Goal: Information Seeking & Learning: Learn about a topic

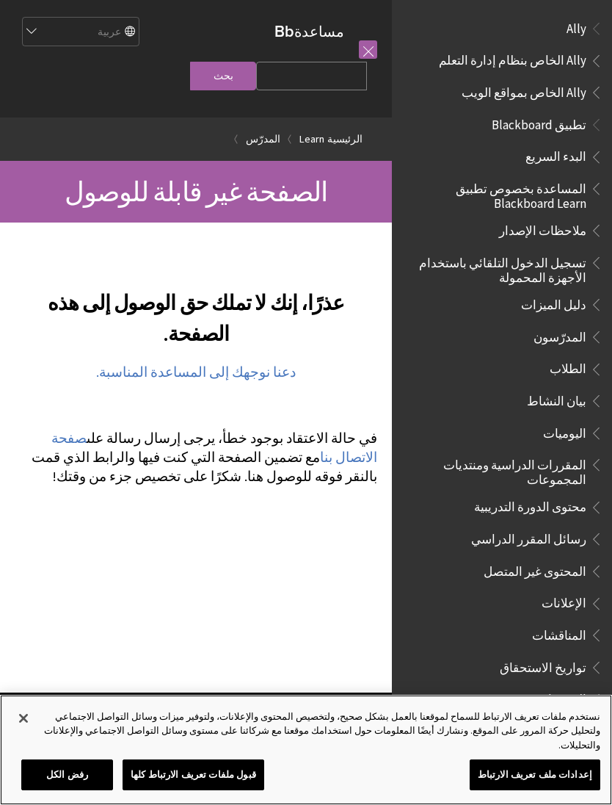
click at [230, 776] on button "قبول ملفات تعريف الارتباط كلها" at bounding box center [194, 774] width 142 height 31
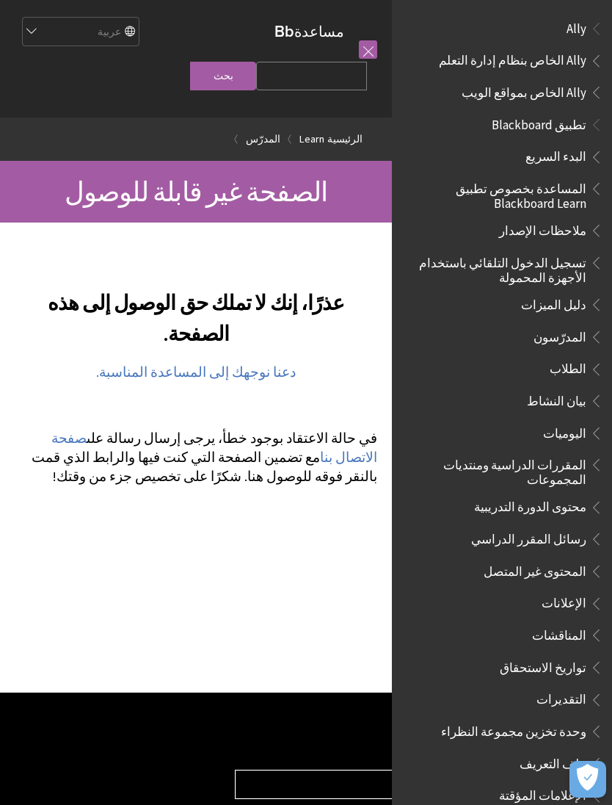
click at [373, 52] on link at bounding box center [368, 49] width 18 height 18
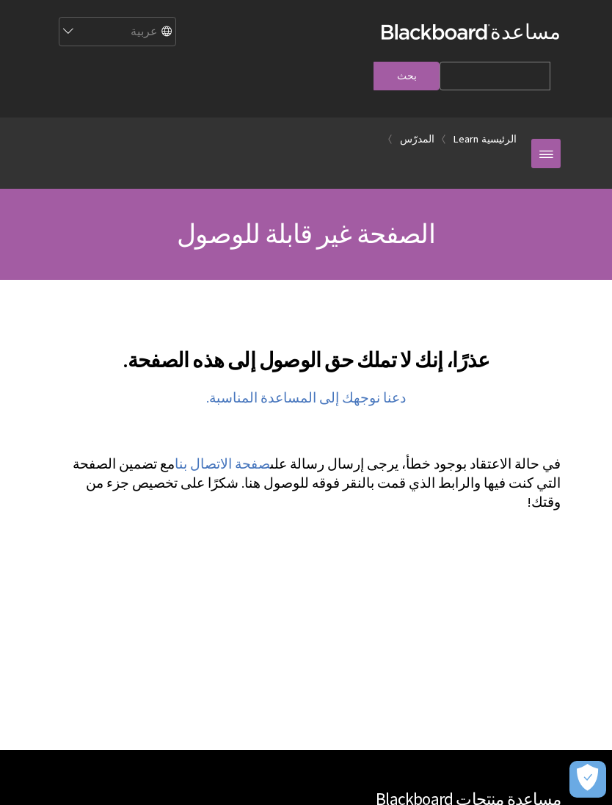
click at [545, 139] on link at bounding box center [546, 153] width 29 height 29
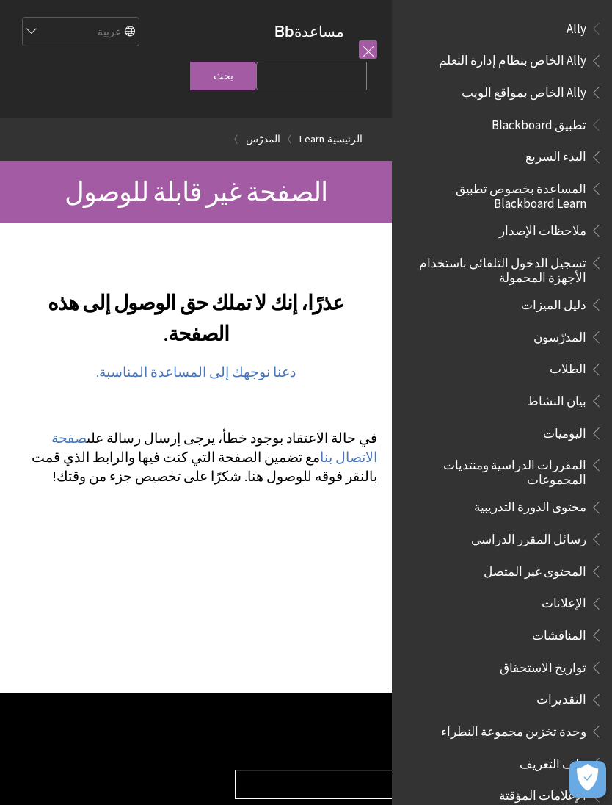
click at [479, 26] on span "Ally" at bounding box center [502, 28] width 203 height 25
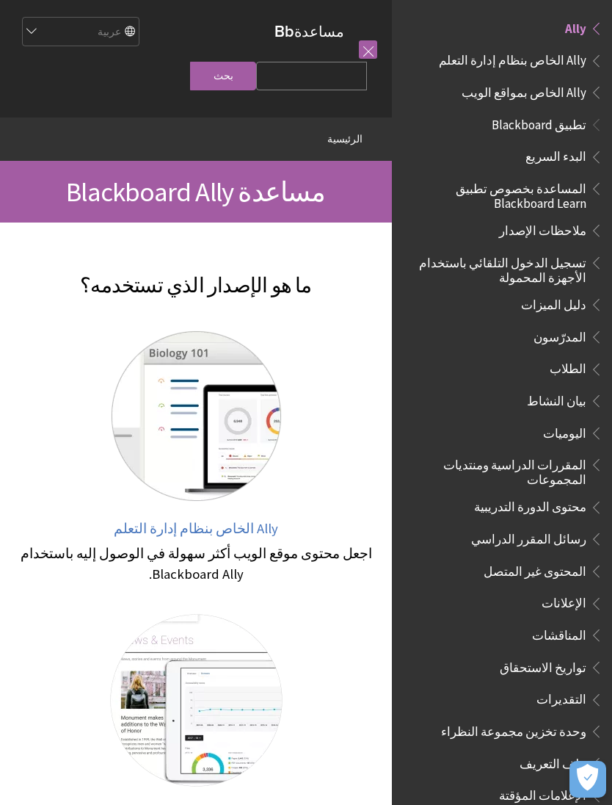
click at [360, 45] on link at bounding box center [368, 49] width 18 height 18
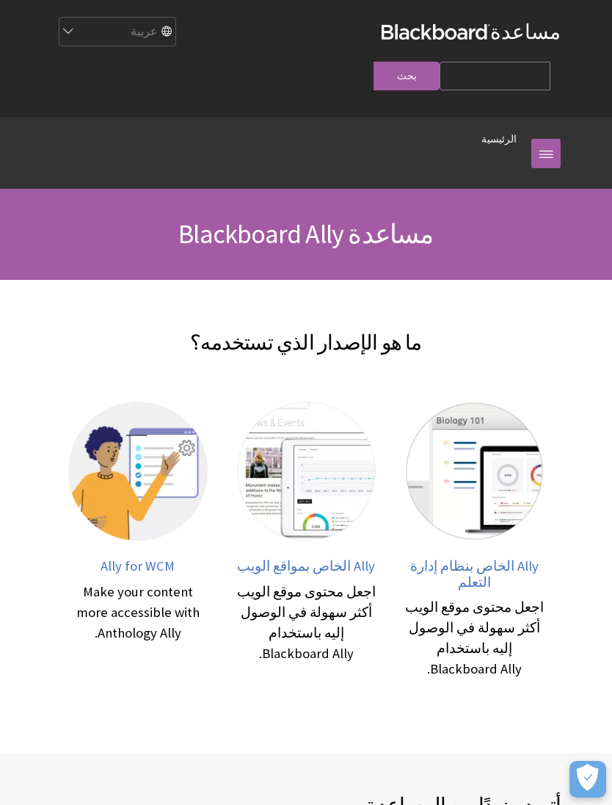
click at [365, 43] on div "English عربية Català Cymraeg Deutsch Español Suomi Français עברית Italiano 日本語 …" at bounding box center [216, 32] width 330 height 40
click at [532, 139] on link at bounding box center [546, 153] width 29 height 29
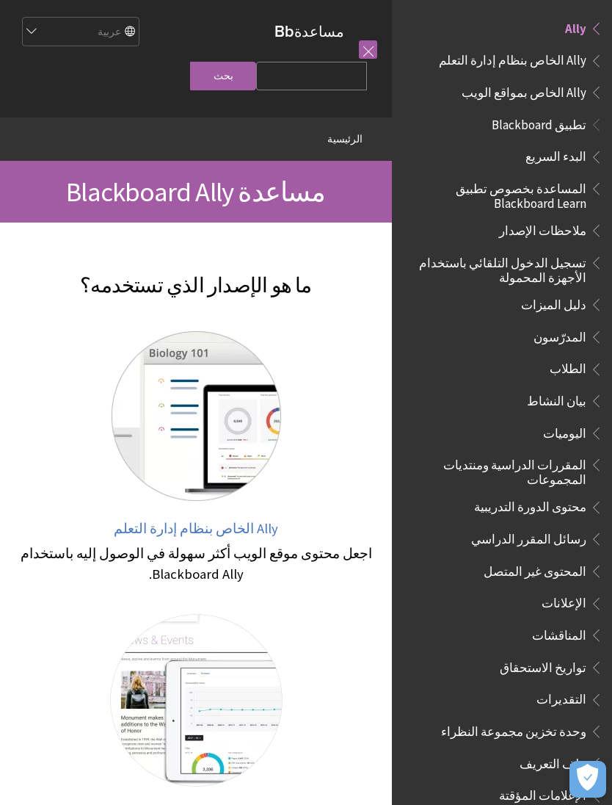
click at [372, 57] on link at bounding box center [368, 49] width 18 height 18
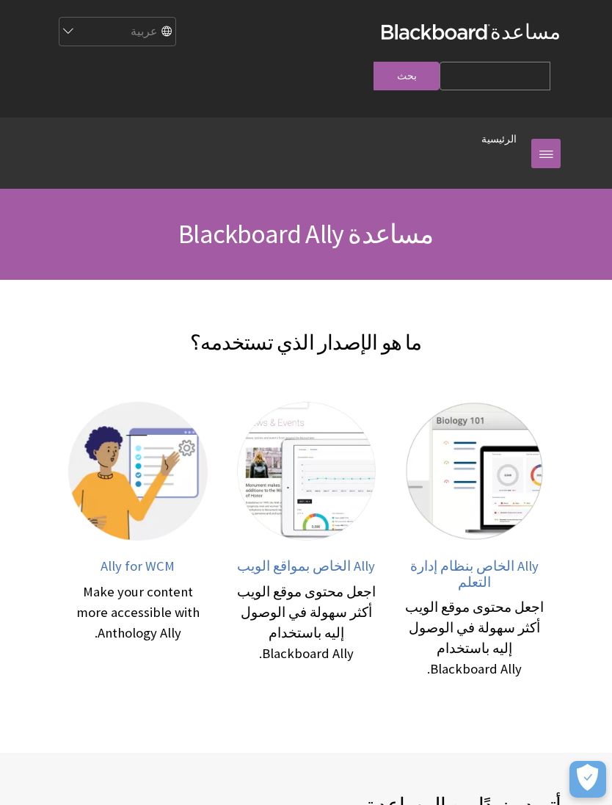
click at [465, 642] on div "اجعل محتوى موقع الويب أكثر سهولة في الوصول إليه باستخدام Blackboard Ally." at bounding box center [474, 638] width 139 height 82
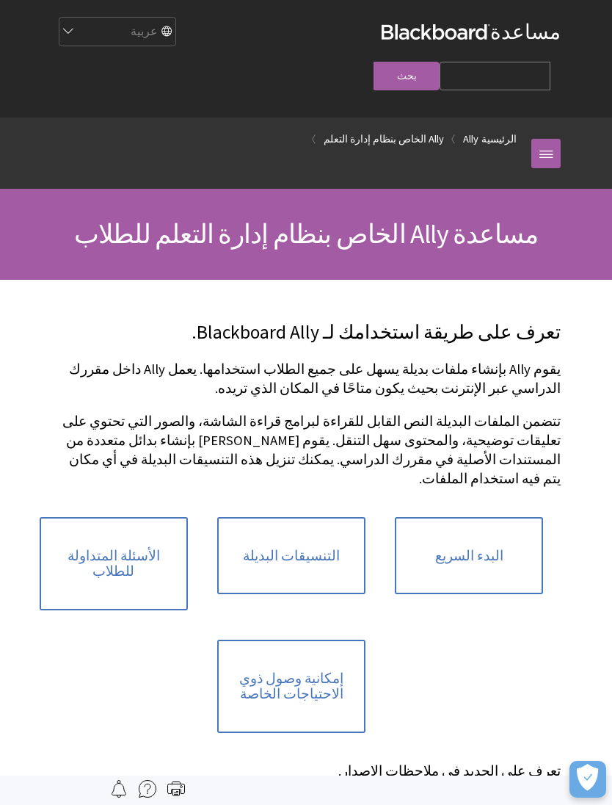
scroll to position [57, 0]
click at [110, 517] on link "الأسئلة المتداولة للطلاب" at bounding box center [114, 563] width 148 height 93
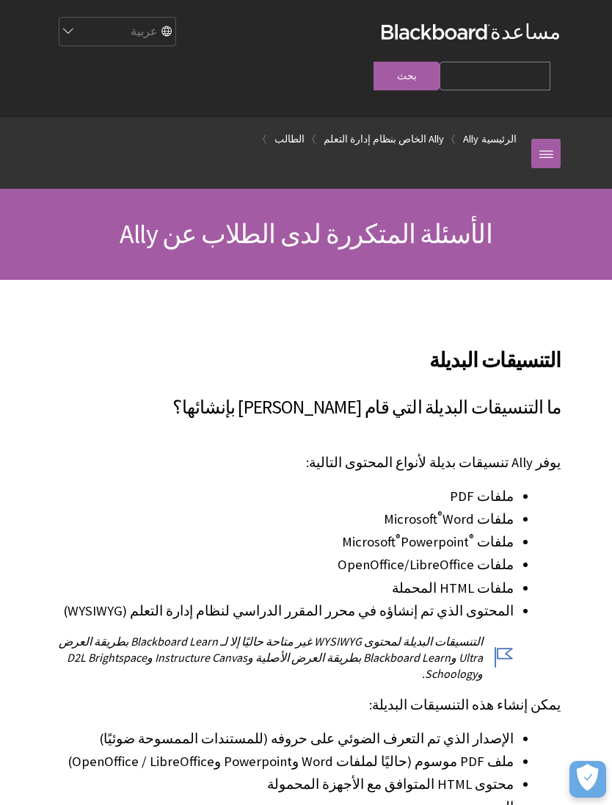
click at [514, 130] on link "الرئيسية" at bounding box center [499, 139] width 35 height 18
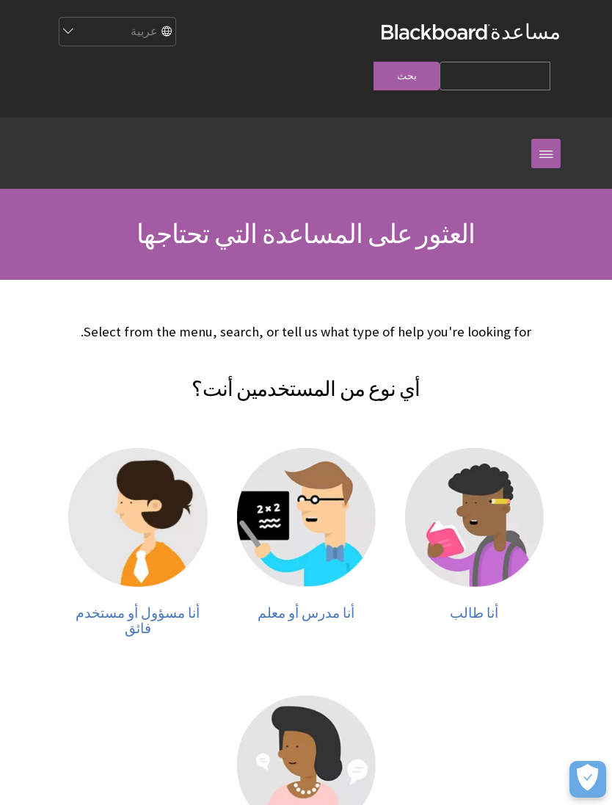
click at [536, 139] on link at bounding box center [546, 153] width 29 height 29
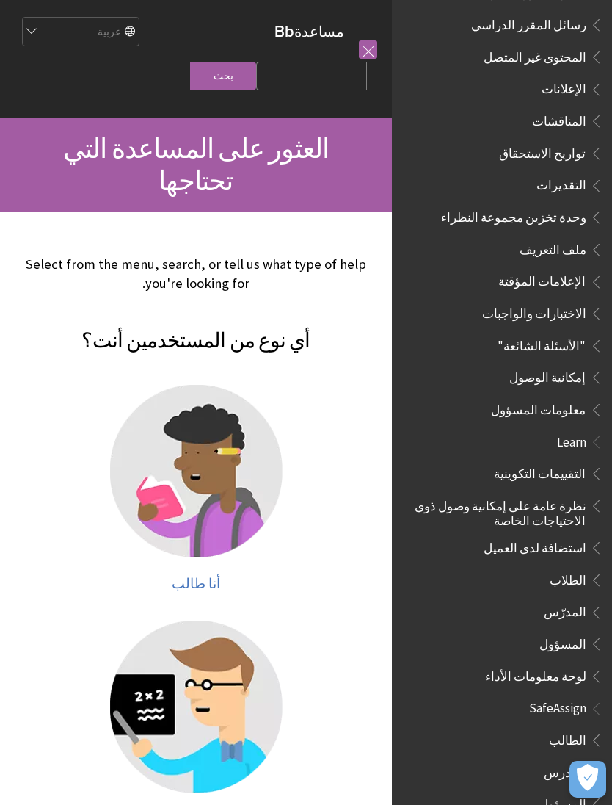
scroll to position [513, 0]
click at [501, 568] on span "الطلاب" at bounding box center [505, 580] width 195 height 25
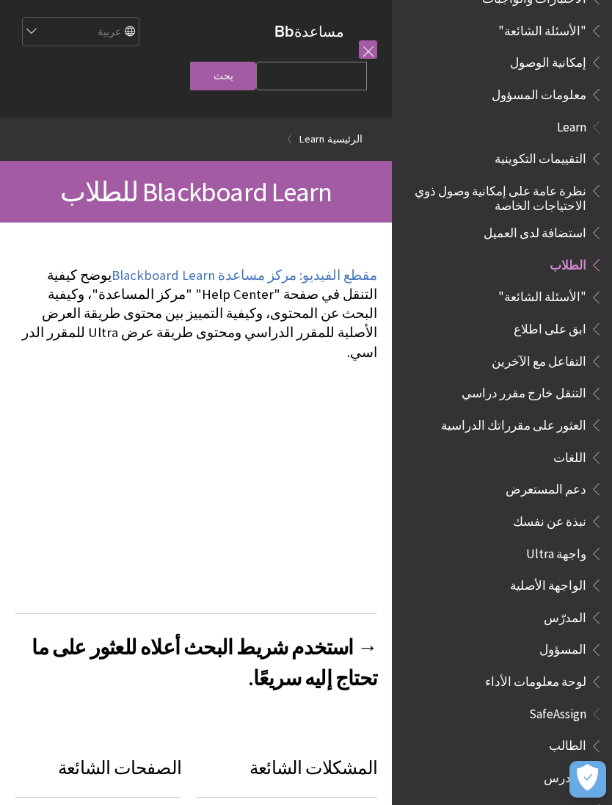
click at [359, 43] on link at bounding box center [368, 49] width 18 height 18
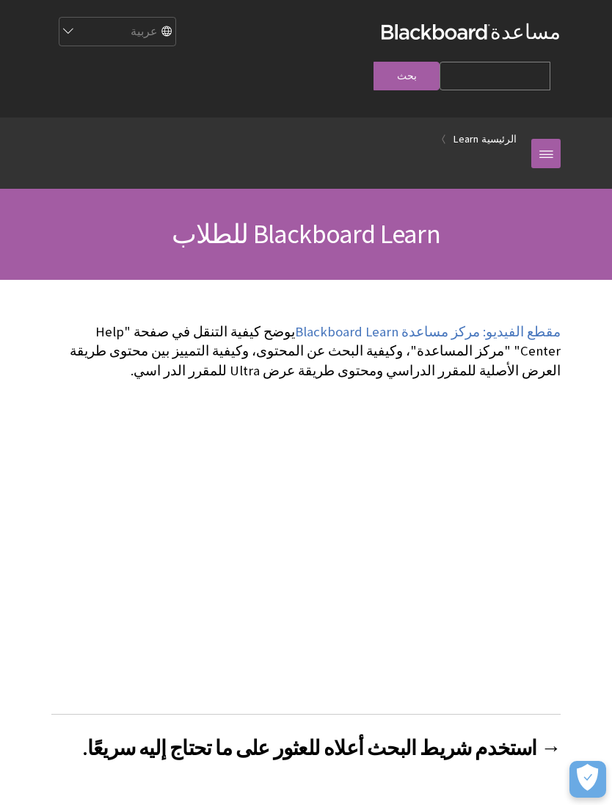
click at [175, 43] on select "English عربية Català Cymraeg Deutsch Español Suomi Français עברית Italiano 日本語 …" at bounding box center [116, 32] width 117 height 29
click at [526, 133] on div "مسار التنقل الرئيسية Learn" at bounding box center [291, 152] width 480 height 71
click at [479, 130] on link "Learn" at bounding box center [466, 139] width 25 height 18
click at [468, 130] on link "Learn" at bounding box center [466, 139] width 25 height 18
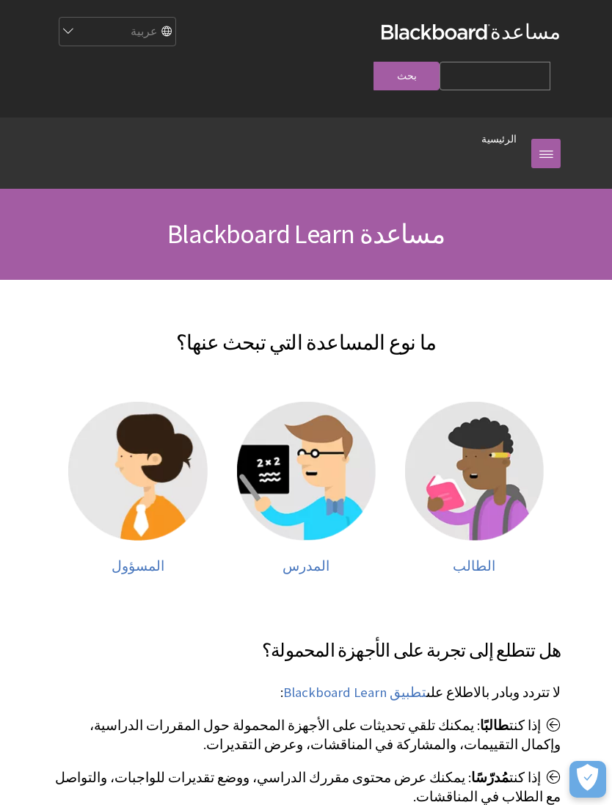
scroll to position [513, 0]
click at [537, 139] on link at bounding box center [546, 153] width 29 height 29
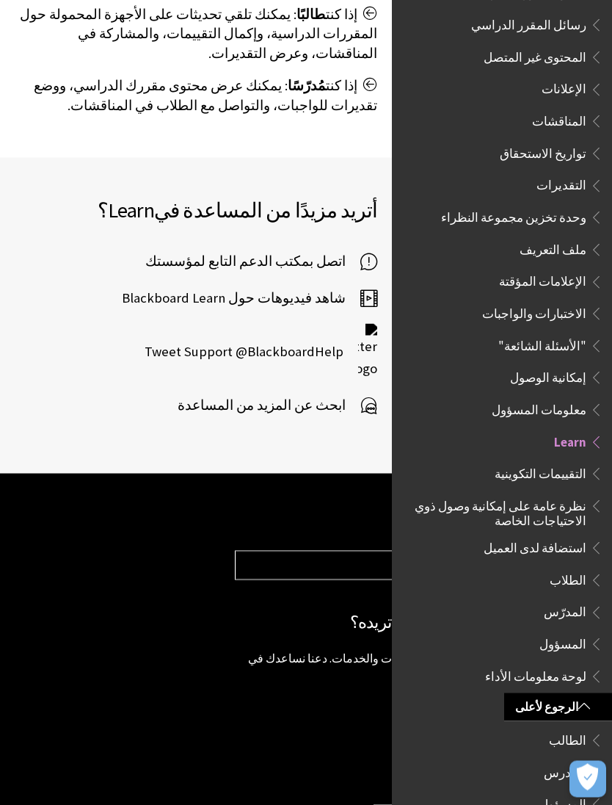
scroll to position [1197, 0]
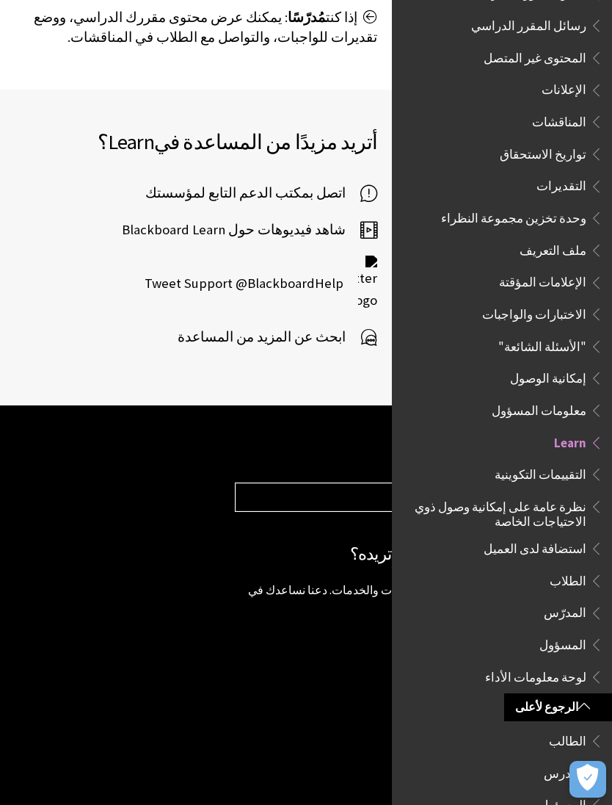
click at [576, 707] on link "الرجوع لأعلى" at bounding box center [558, 706] width 108 height 27
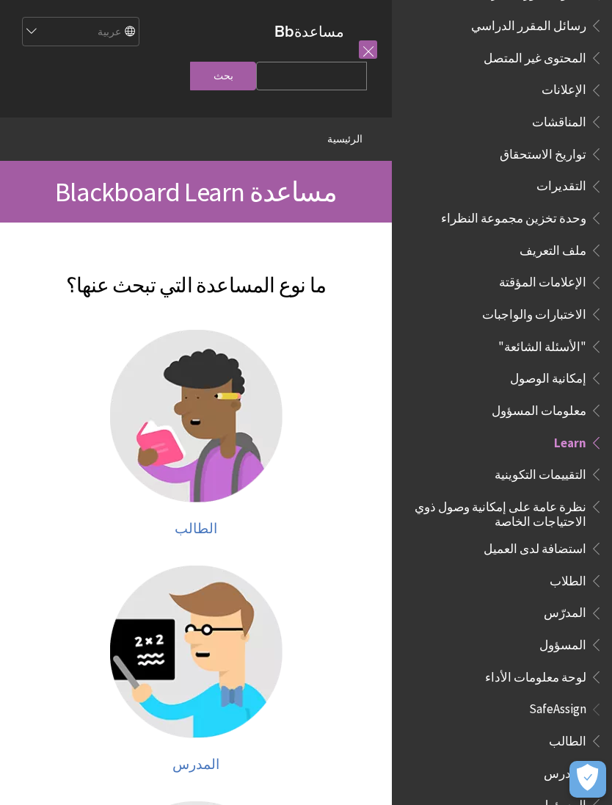
click at [588, 771] on icon "فتح التفضيلات" at bounding box center [587, 777] width 21 height 27
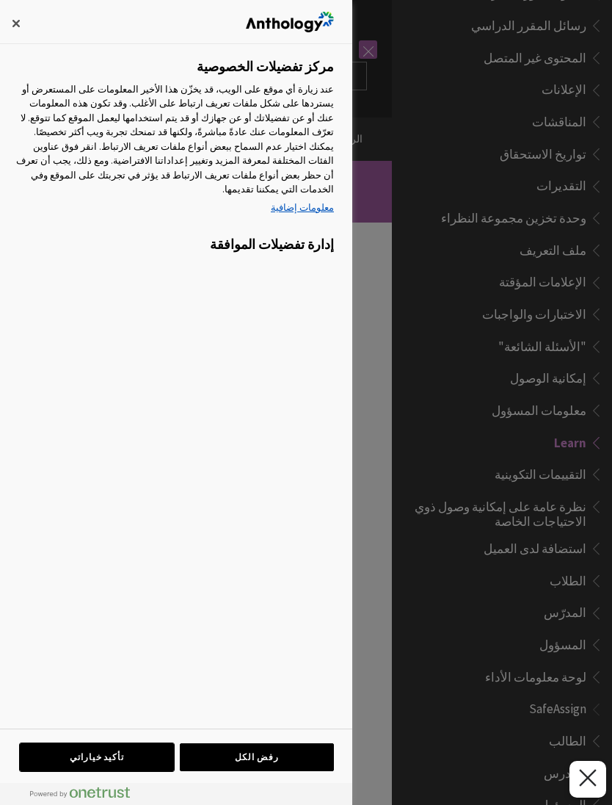
click at [137, 763] on button "تأكيد خياراتي" at bounding box center [97, 757] width 154 height 28
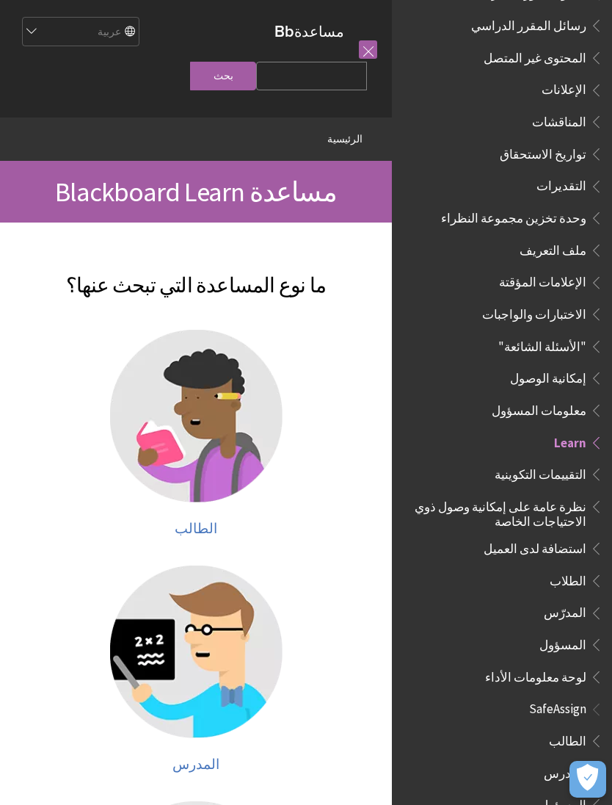
click at [581, 781] on icon "فتح التفضيلات" at bounding box center [587, 777] width 21 height 27
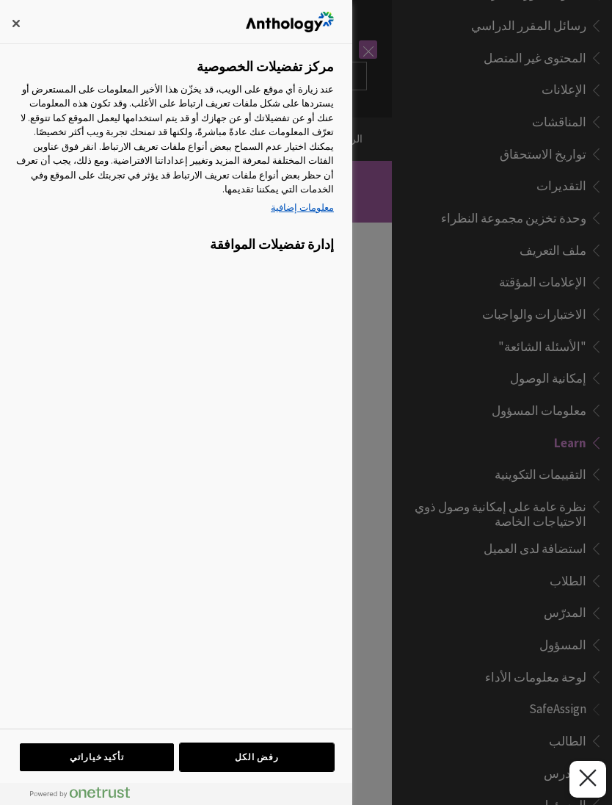
click at [225, 761] on button "رفض الكل" at bounding box center [257, 757] width 154 height 28
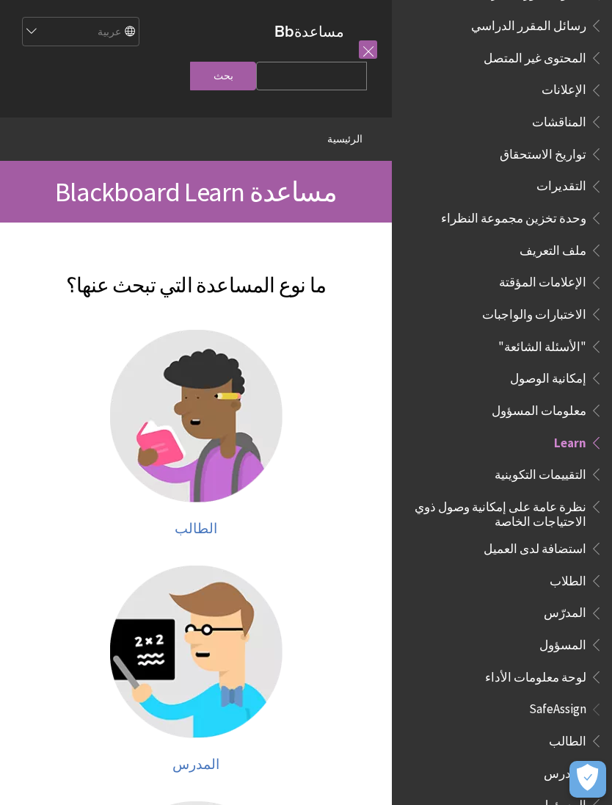
click at [584, 13] on span "رسائل المقرر الدراسي" at bounding box center [528, 23] width 115 height 20
click at [577, 16] on span "رسائل المقرر الدراسي" at bounding box center [528, 23] width 115 height 20
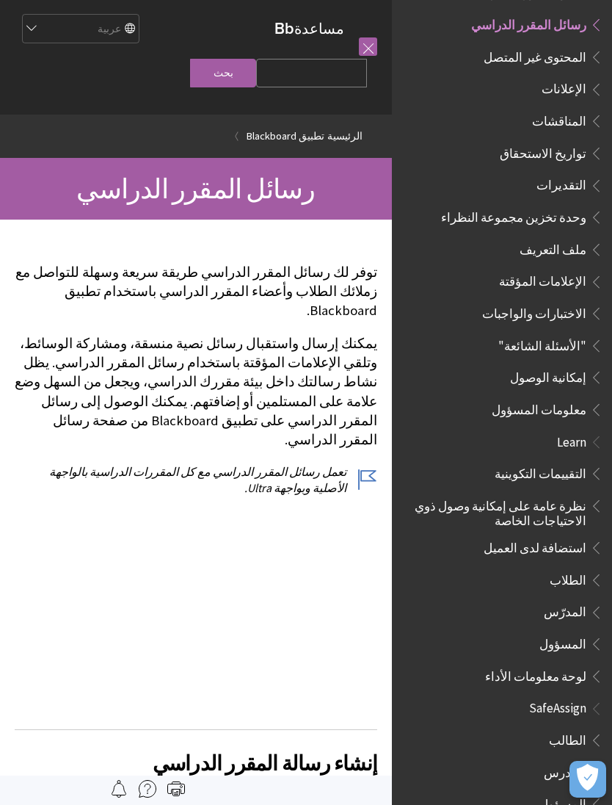
scroll to position [513, 0]
